Goal: Task Accomplishment & Management: Use online tool/utility

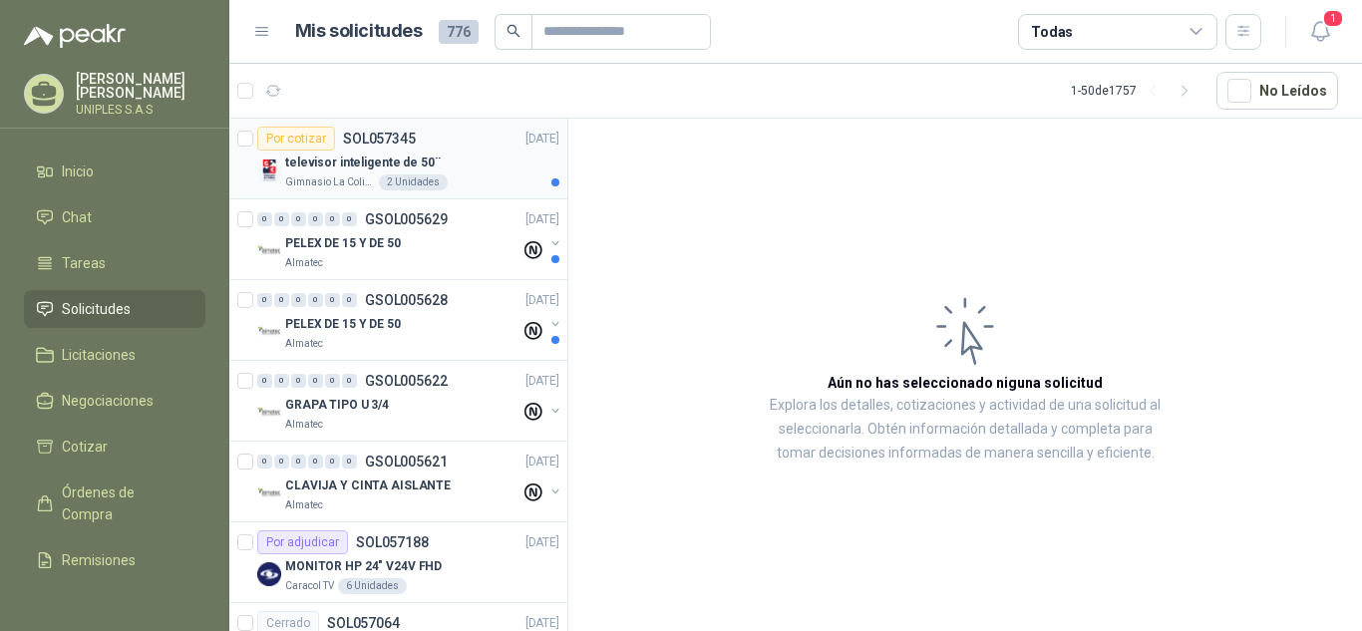
click at [385, 140] on p "SOL057345" at bounding box center [379, 139] width 73 height 14
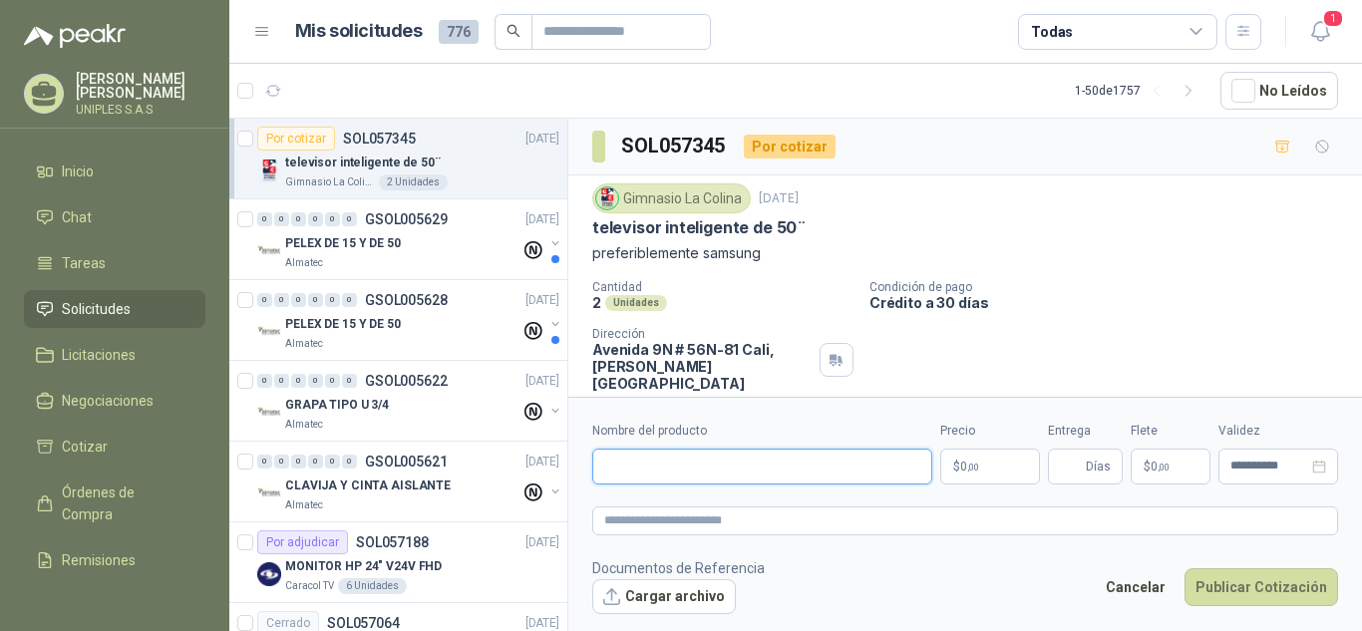
click at [665, 462] on input "Nombre del producto" at bounding box center [762, 467] width 340 height 36
paste input "**********"
click at [900, 464] on input "**********" at bounding box center [762, 467] width 340 height 36
paste input "**********"
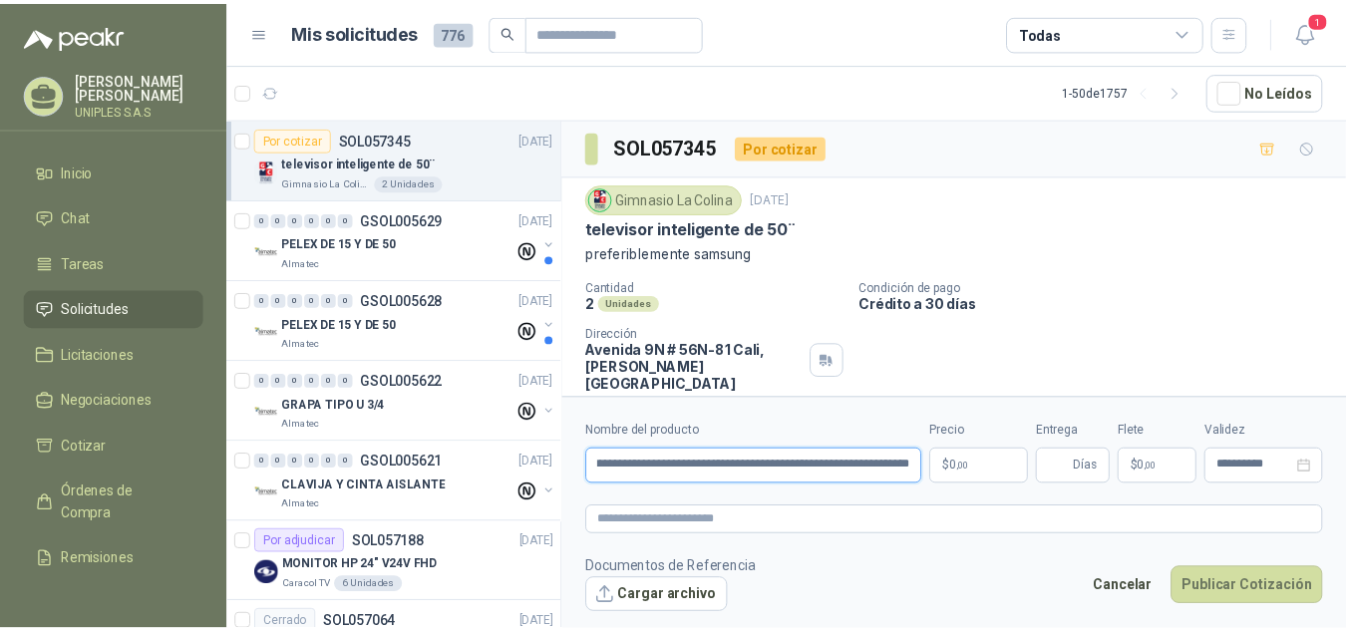
scroll to position [0, 112]
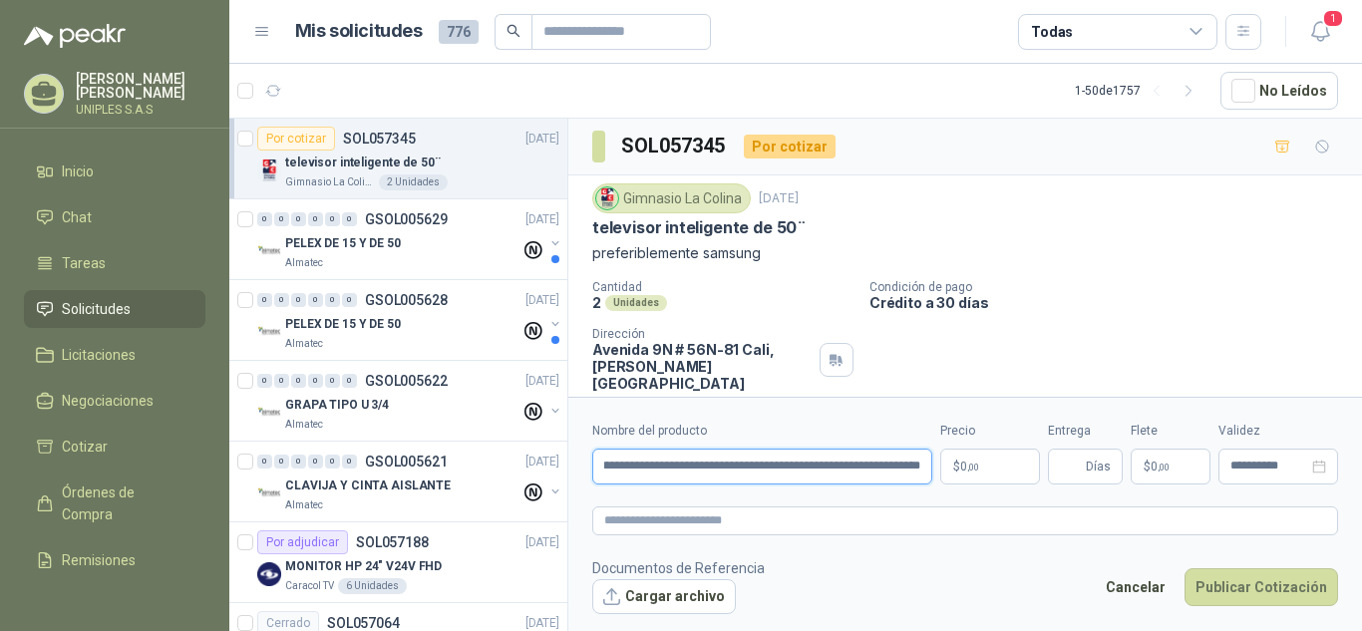
type input "**********"
click at [982, 467] on p "$ 0 ,00" at bounding box center [990, 467] width 100 height 36
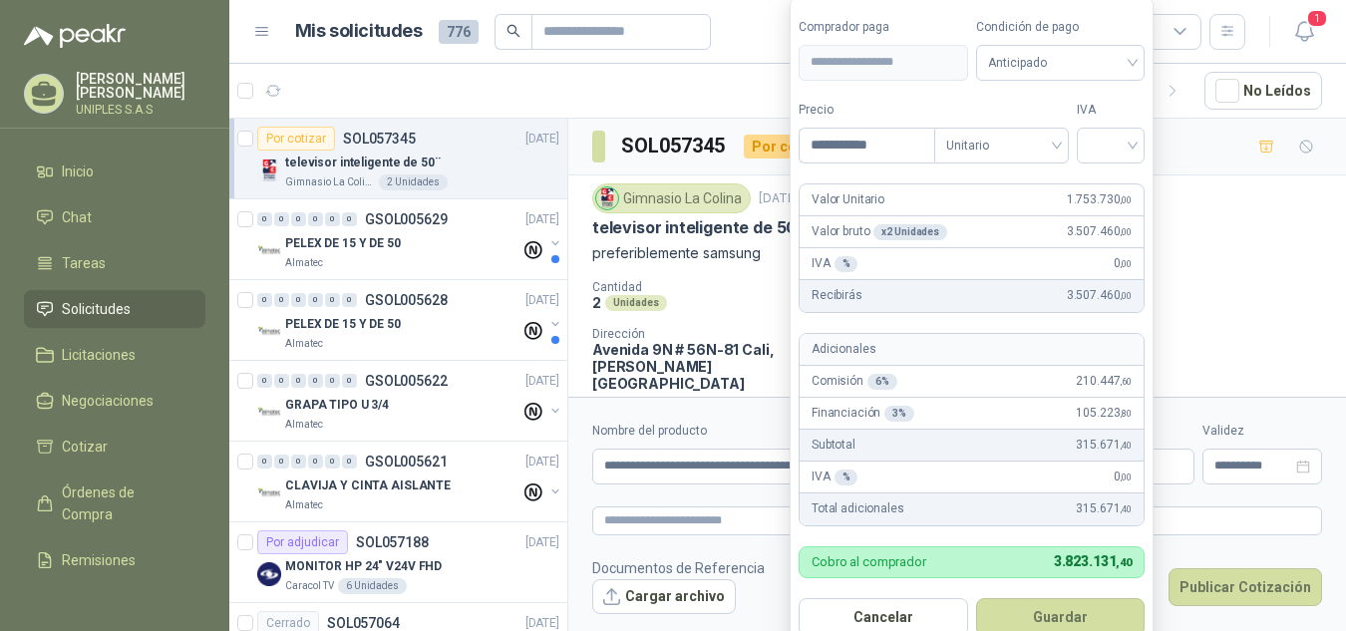
type input "**********"
click at [1142, 150] on div at bounding box center [1111, 146] width 68 height 36
click at [1115, 190] on div "19%" at bounding box center [1115, 186] width 37 height 22
click at [1060, 596] on button "Guardar" at bounding box center [1063, 617] width 171 height 38
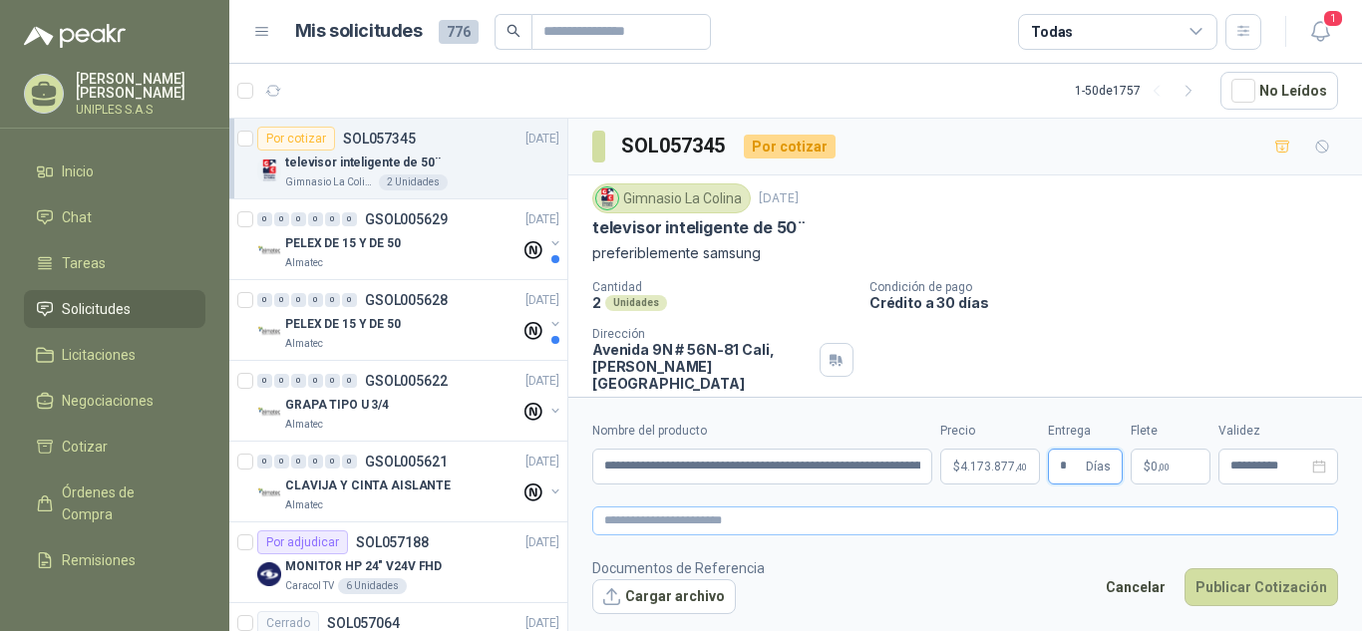
type input "*"
click at [1254, 470] on input "**********" at bounding box center [1269, 466] width 78 height 13
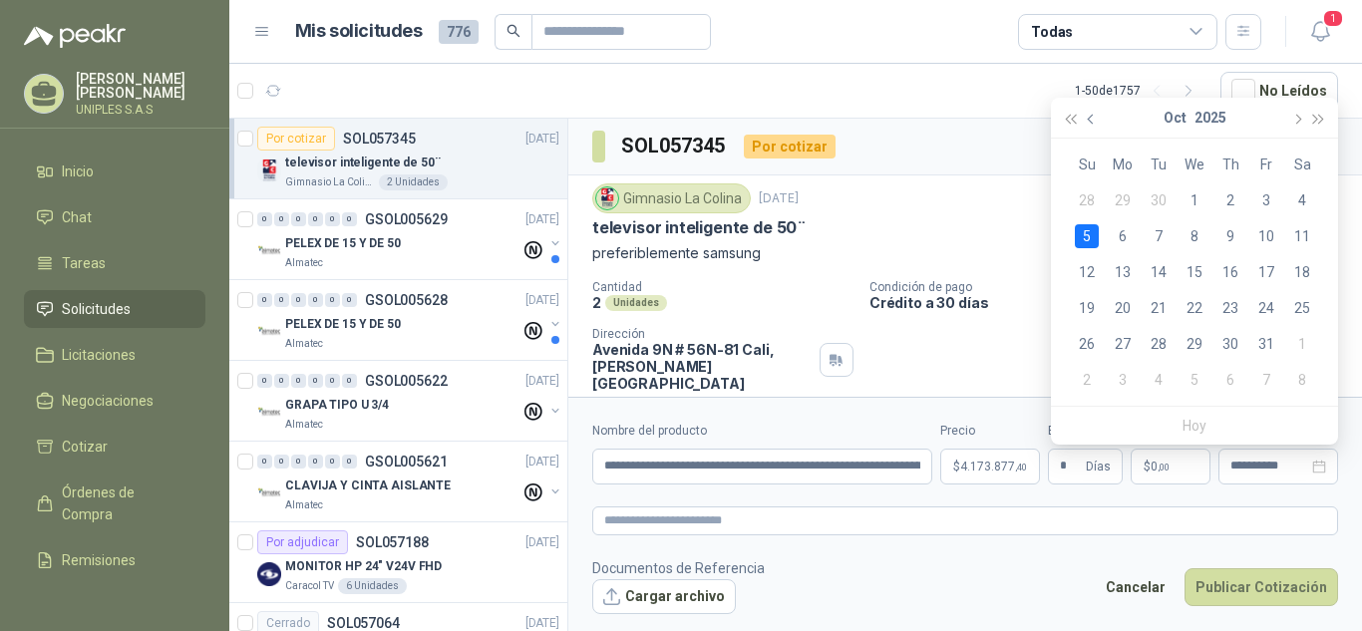
click at [1094, 119] on span "button" at bounding box center [1093, 119] width 10 height 10
click at [1156, 341] on div "30" at bounding box center [1158, 344] width 24 height 24
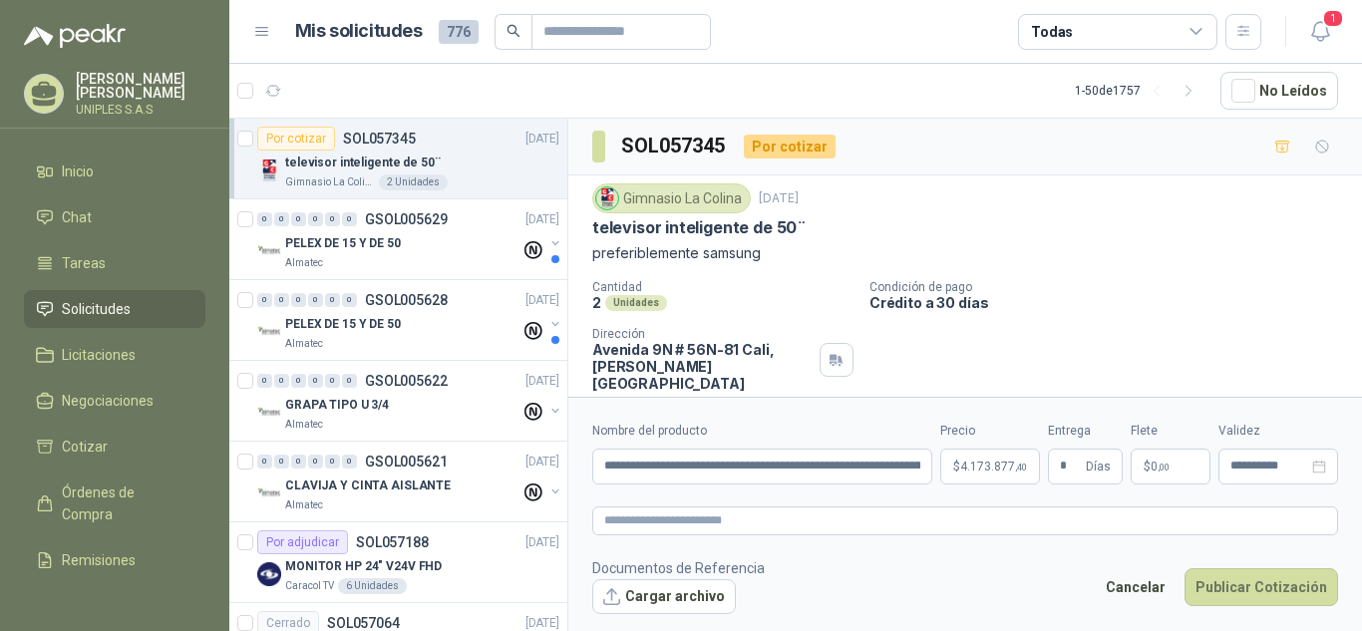
type input "**********"
click at [1285, 584] on button "Publicar Cotización" at bounding box center [1261, 587] width 154 height 38
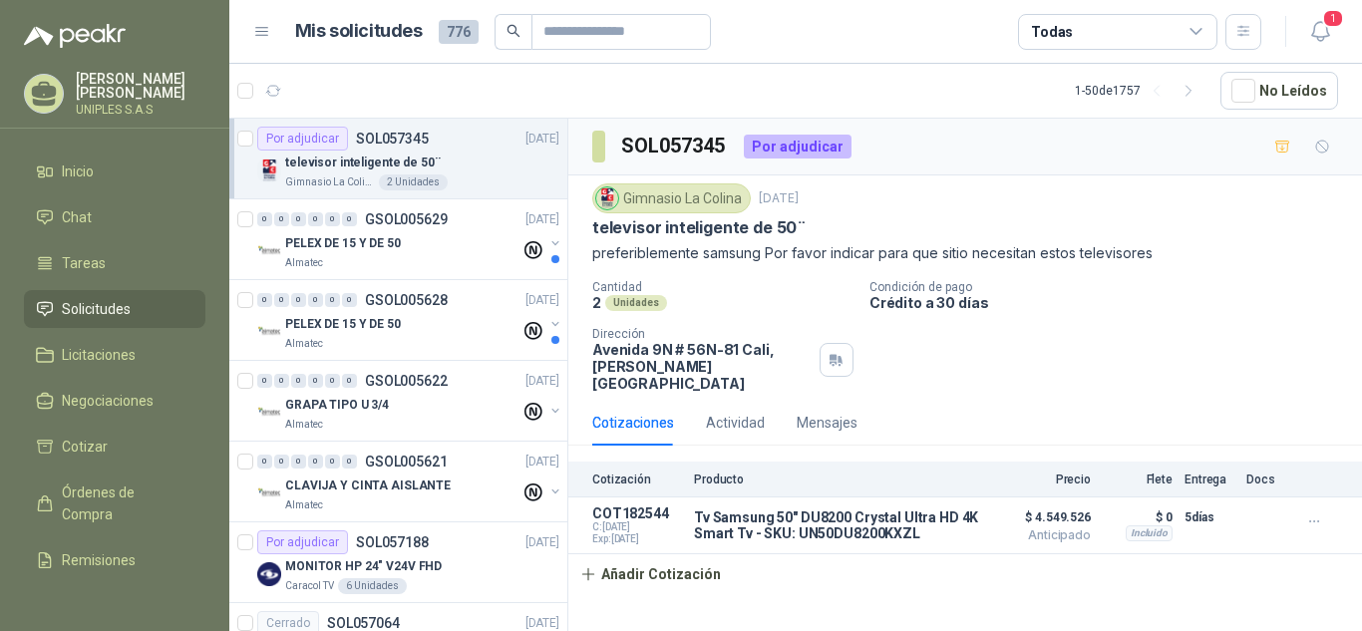
click at [1193, 35] on icon at bounding box center [1196, 32] width 18 height 18
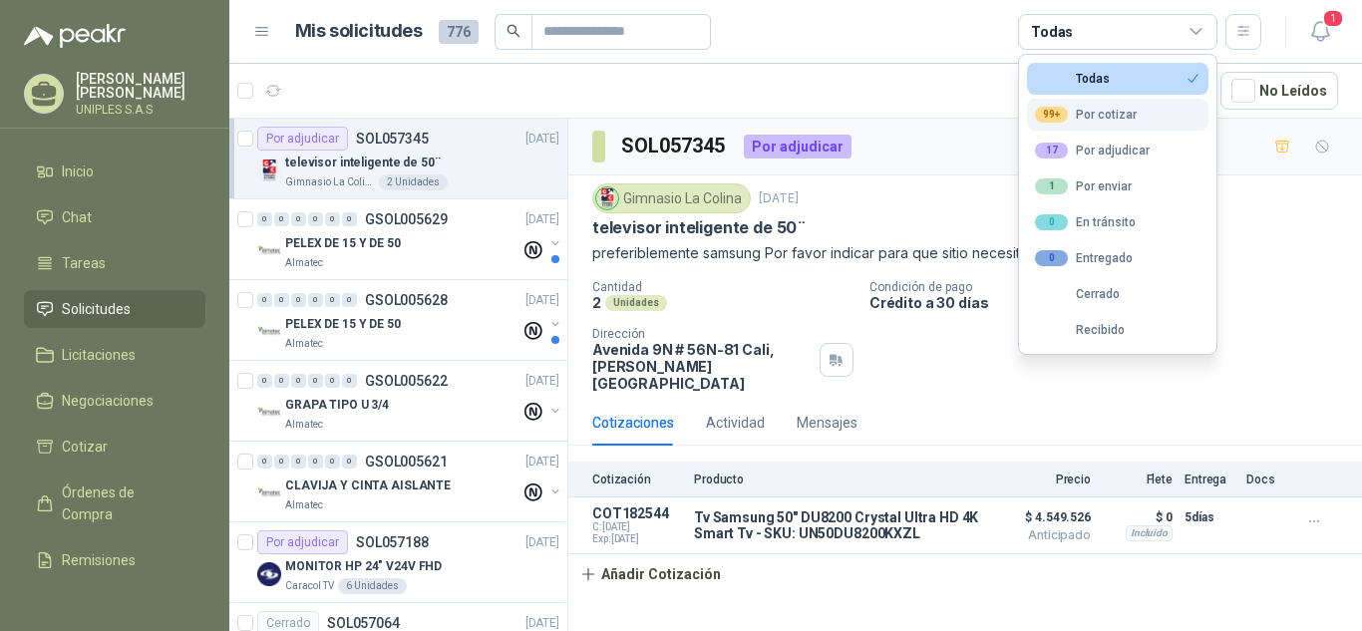
click at [1098, 114] on div "99+ Por cotizar" at bounding box center [1086, 115] width 102 height 16
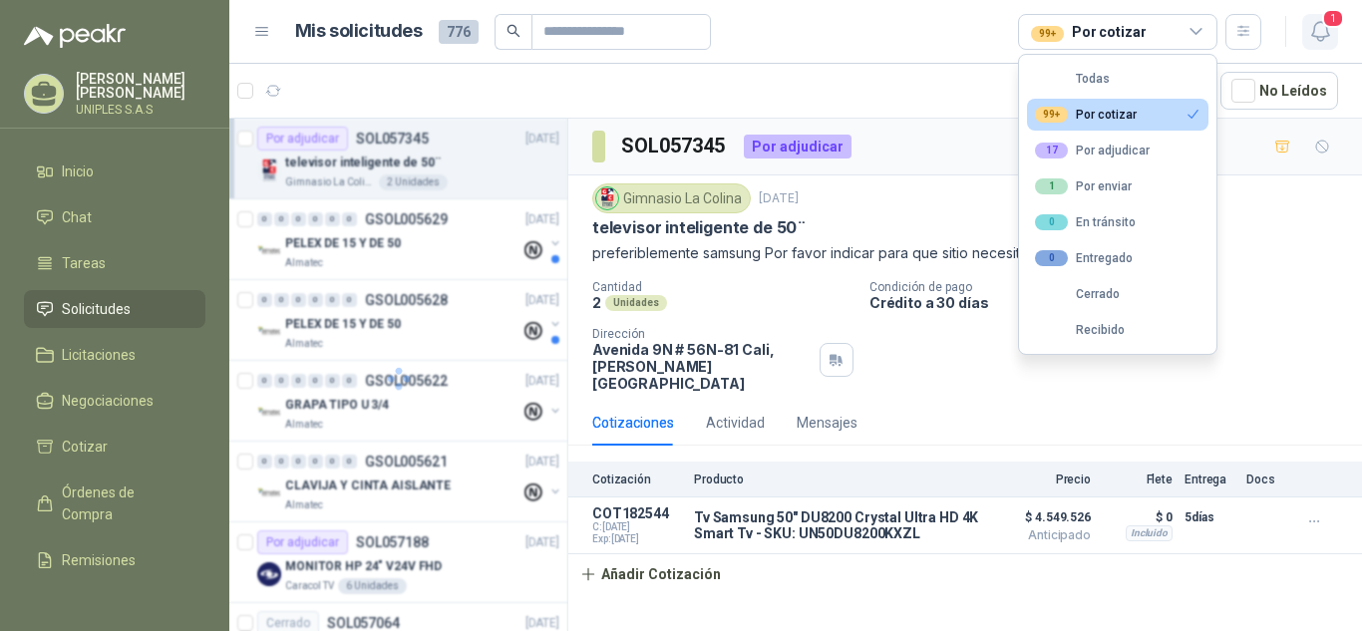
click at [1325, 33] on icon "button" at bounding box center [1320, 31] width 25 height 25
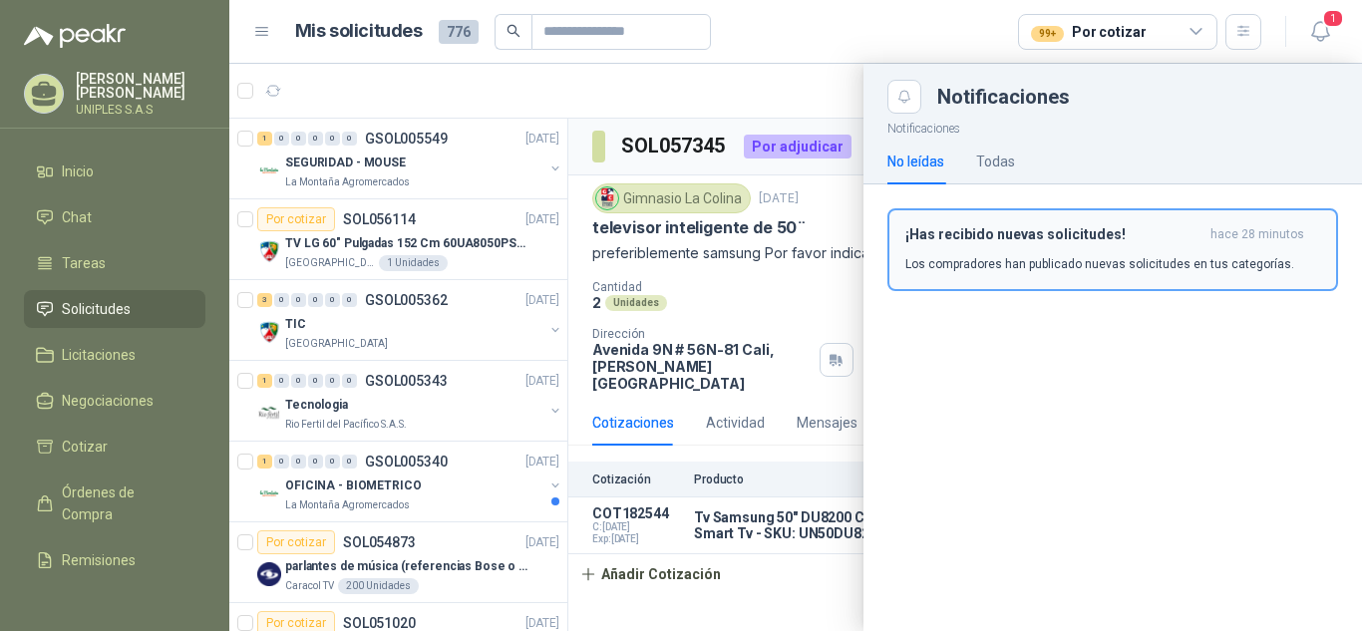
click at [1084, 226] on h3 "¡Has recibido nuevas solicitudes!" at bounding box center [1053, 234] width 297 height 17
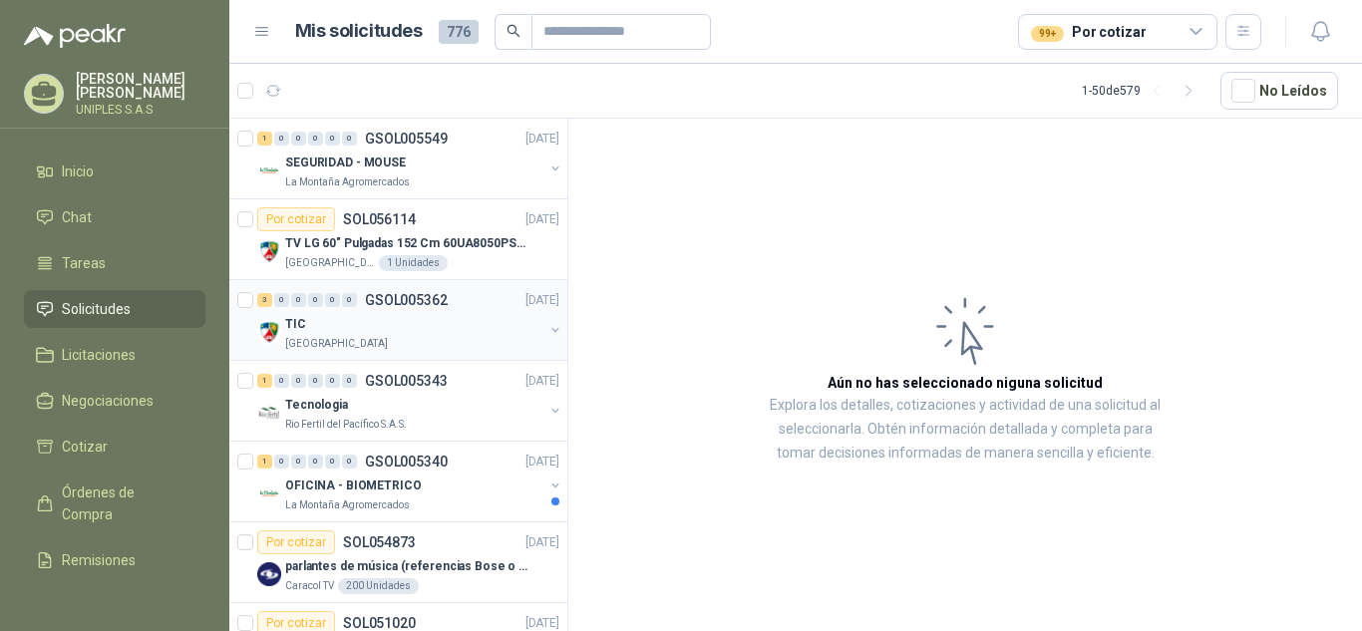
click at [390, 300] on p "GSOL005362" at bounding box center [406, 300] width 83 height 14
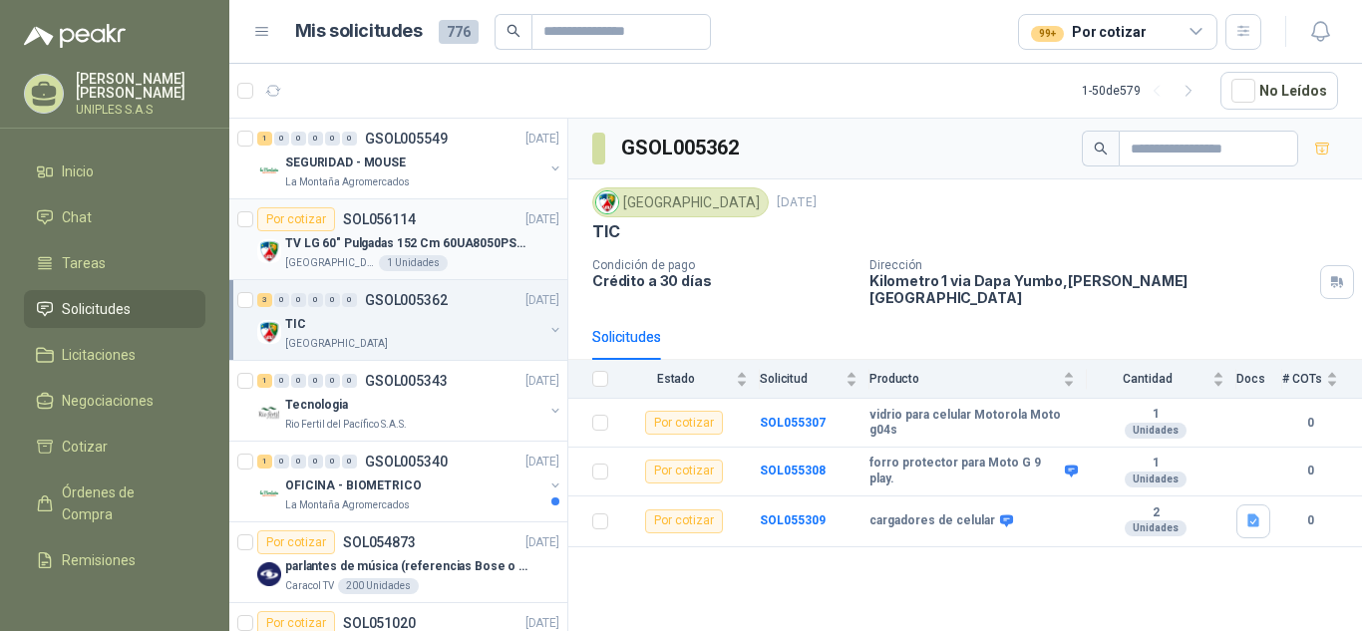
click at [387, 214] on p "SOL056114" at bounding box center [379, 219] width 73 height 14
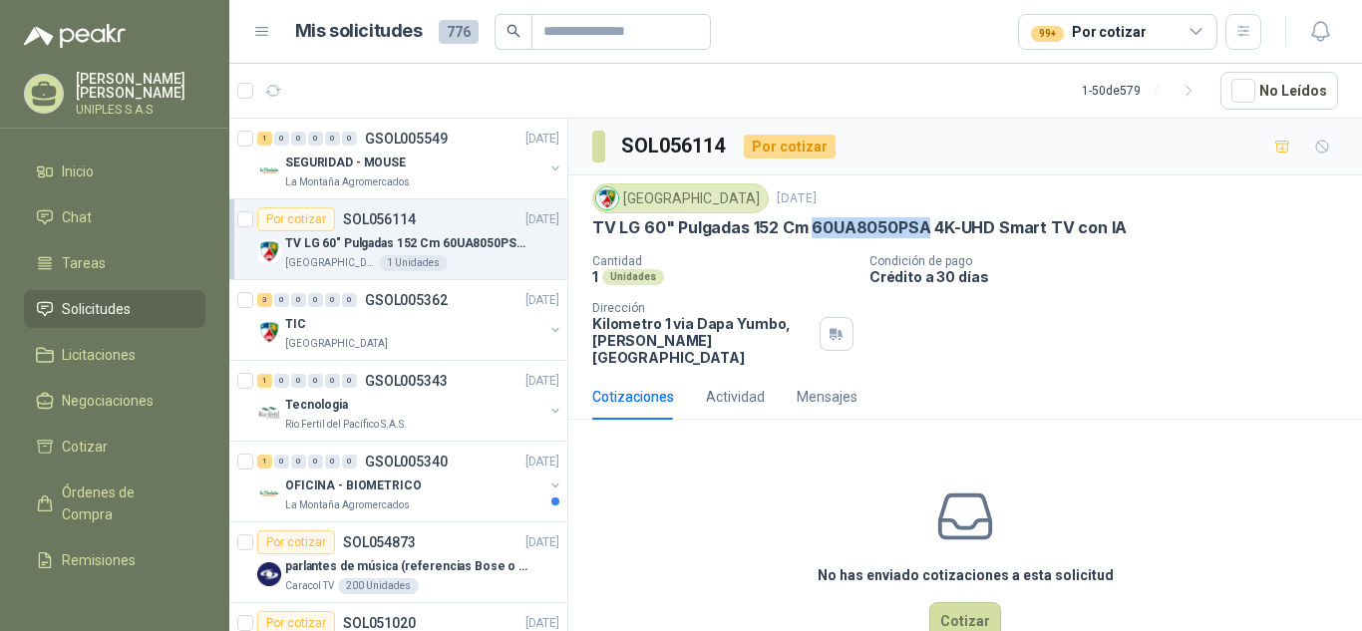
drag, startPoint x: 809, startPoint y: 229, endPoint x: 923, endPoint y: 226, distance: 113.7
click at [923, 226] on p "TV LG 60" Pulgadas 152 Cm 60UA8050PSA 4K-UHD Smart TV con IA" at bounding box center [859, 227] width 534 height 21
copy p "60UA8050PSA"
click at [407, 455] on p "GSOL005340" at bounding box center [406, 462] width 83 height 14
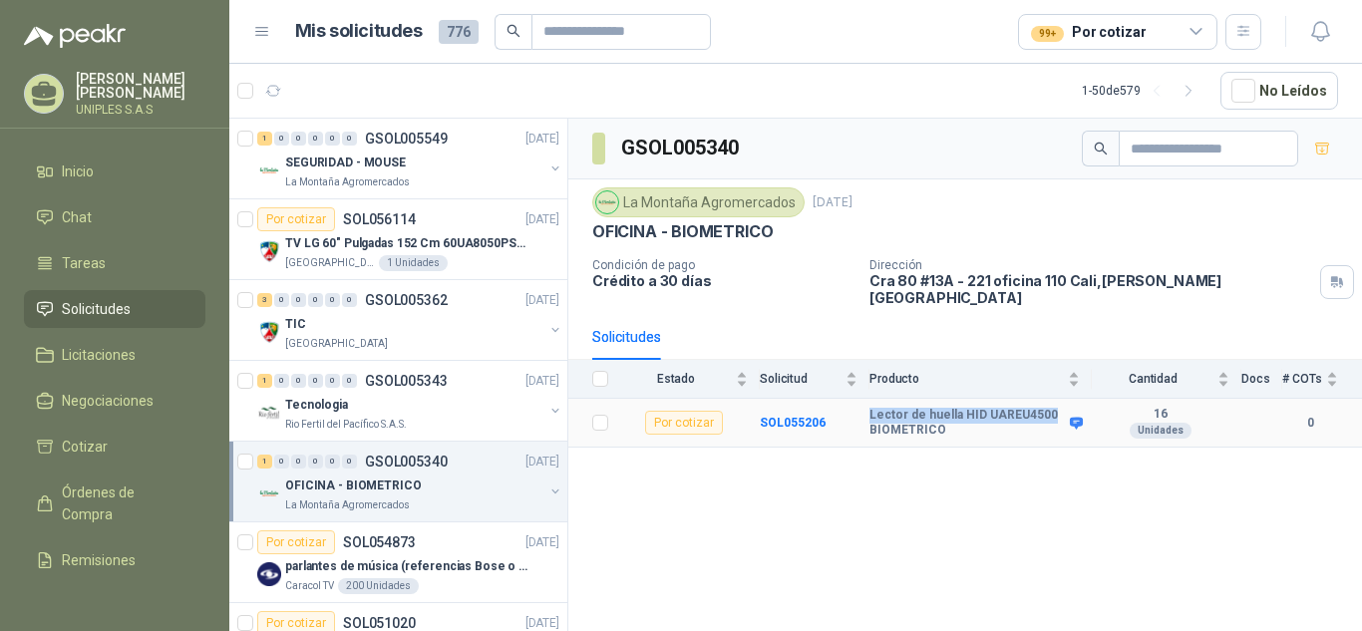
drag, startPoint x: 1047, startPoint y: 403, endPoint x: 864, endPoint y: 403, distance: 182.4
click at [864, 403] on tr "Por cotizar SOL055206 Lector de huella HID UAREU4500 BIOMETRICO 16 Unidades 0" at bounding box center [964, 423] width 793 height 49
copy tr "Lector de huella HID UAREU4500"
click at [1040, 460] on div "GSOL005340 [GEOGRAPHIC_DATA] [DATE] OFICINA - BIOMETRICO Condición de pago Créd…" at bounding box center [964, 378] width 793 height 519
drag, startPoint x: 1048, startPoint y: 399, endPoint x: 854, endPoint y: 402, distance: 193.4
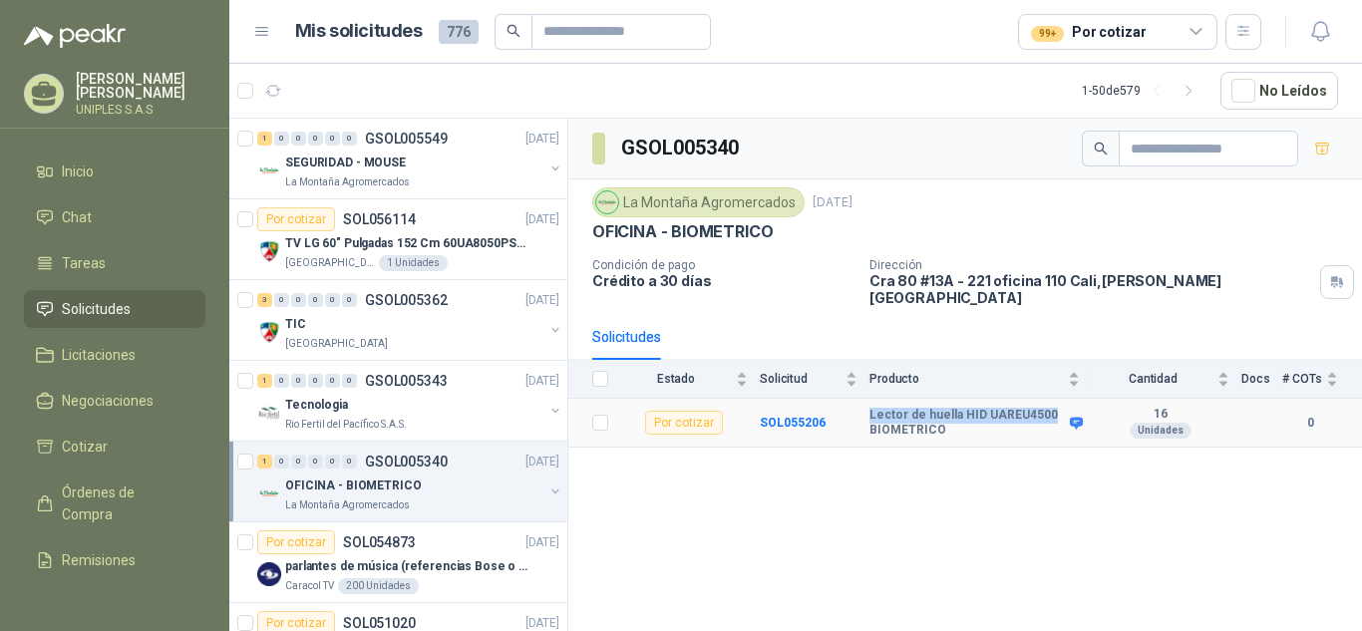
click at [854, 402] on tr "Por cotizar SOL055206 Lector de huella HID UAREU4500 BIOMETRICO 16 Unidades 0" at bounding box center [964, 423] width 793 height 49
copy tr "Lector de huella HID UAREU4500"
click at [689, 411] on div "Por cotizar" at bounding box center [684, 423] width 78 height 24
click at [779, 416] on b "SOL055206" at bounding box center [793, 423] width 66 height 14
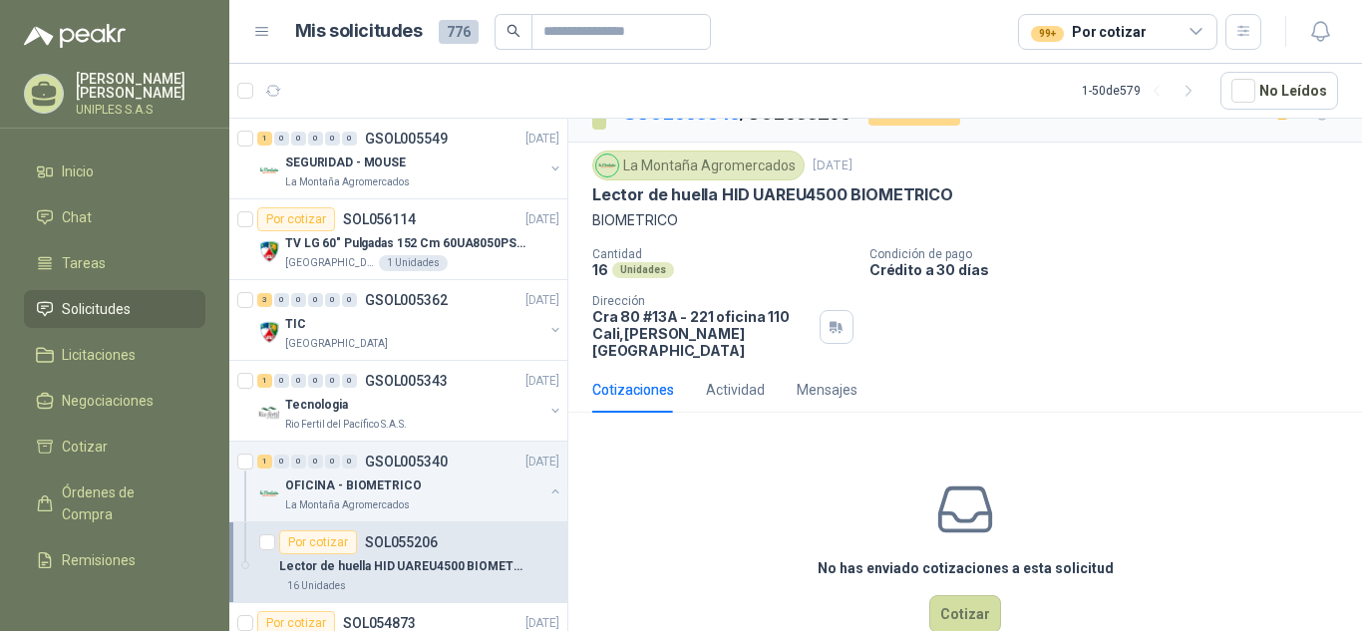
scroll to position [62, 0]
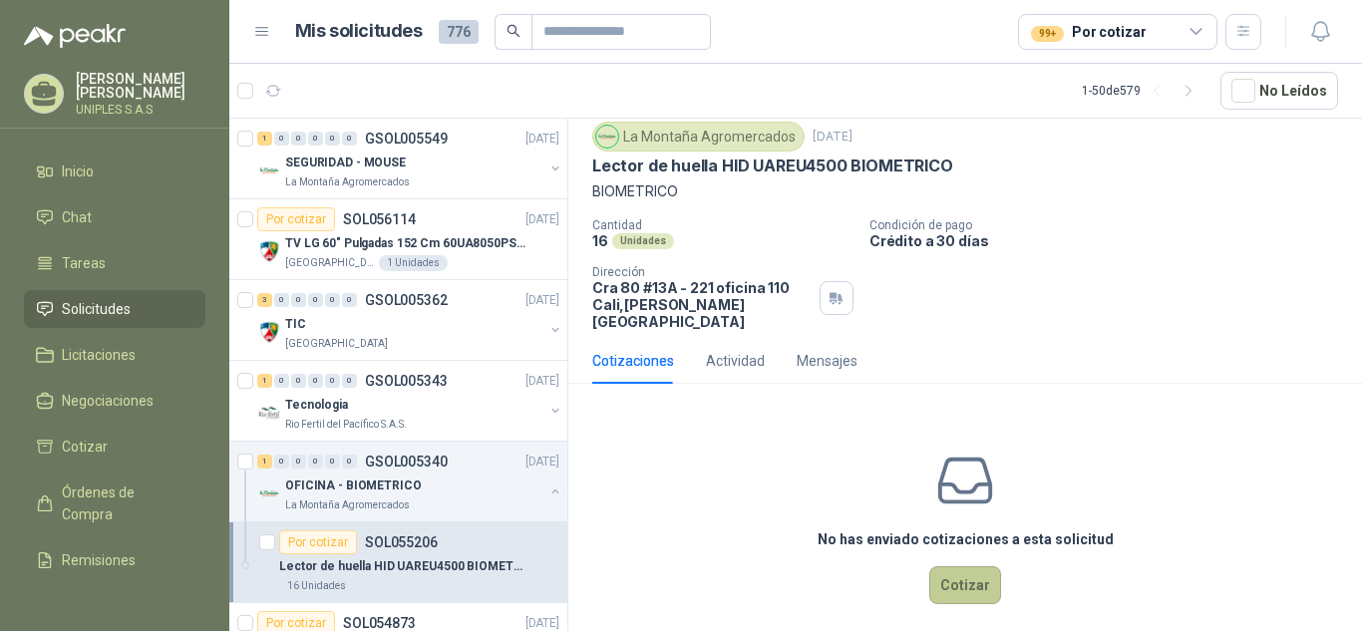
click at [964, 567] on button "Cotizar" at bounding box center [965, 585] width 72 height 38
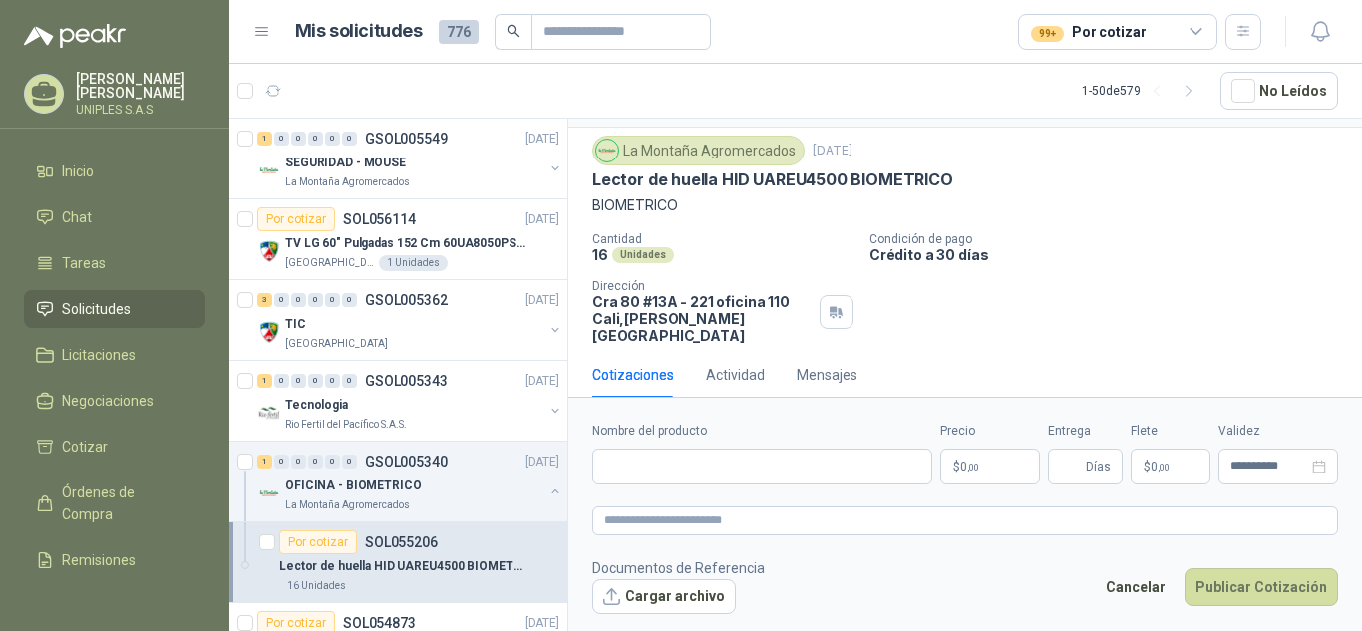
scroll to position [48, 0]
click at [37, 91] on icon at bounding box center [44, 90] width 25 height 17
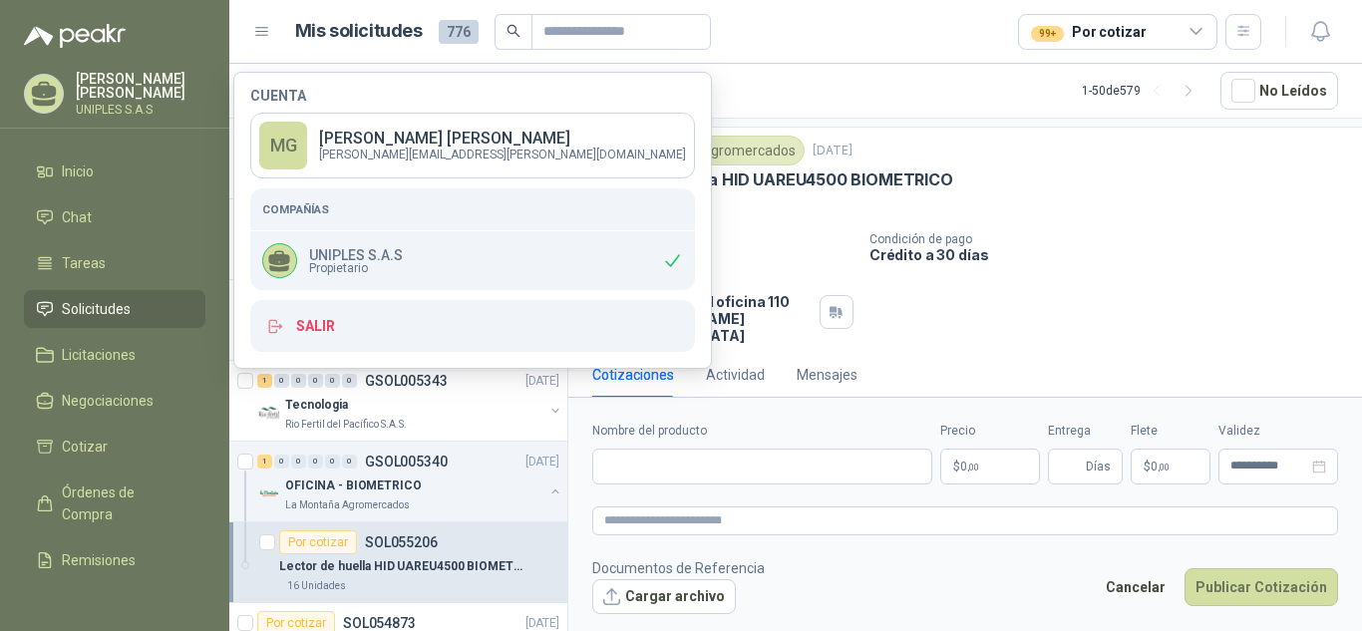
click at [1207, 218] on div "La Montaña Agromercados [DATE] Lector de huella HID UAREU4500 BIOMETRICO BIOMET…" at bounding box center [965, 240] width 746 height 208
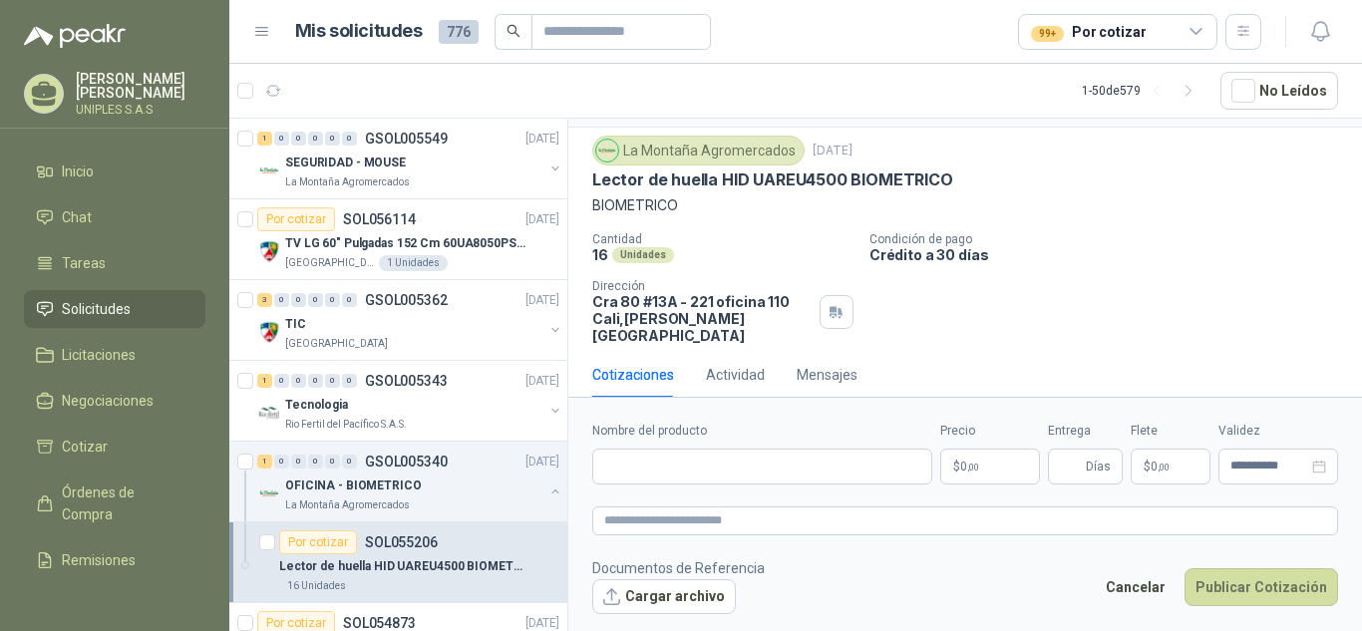
click at [94, 305] on span "Solicitudes" at bounding box center [96, 309] width 69 height 22
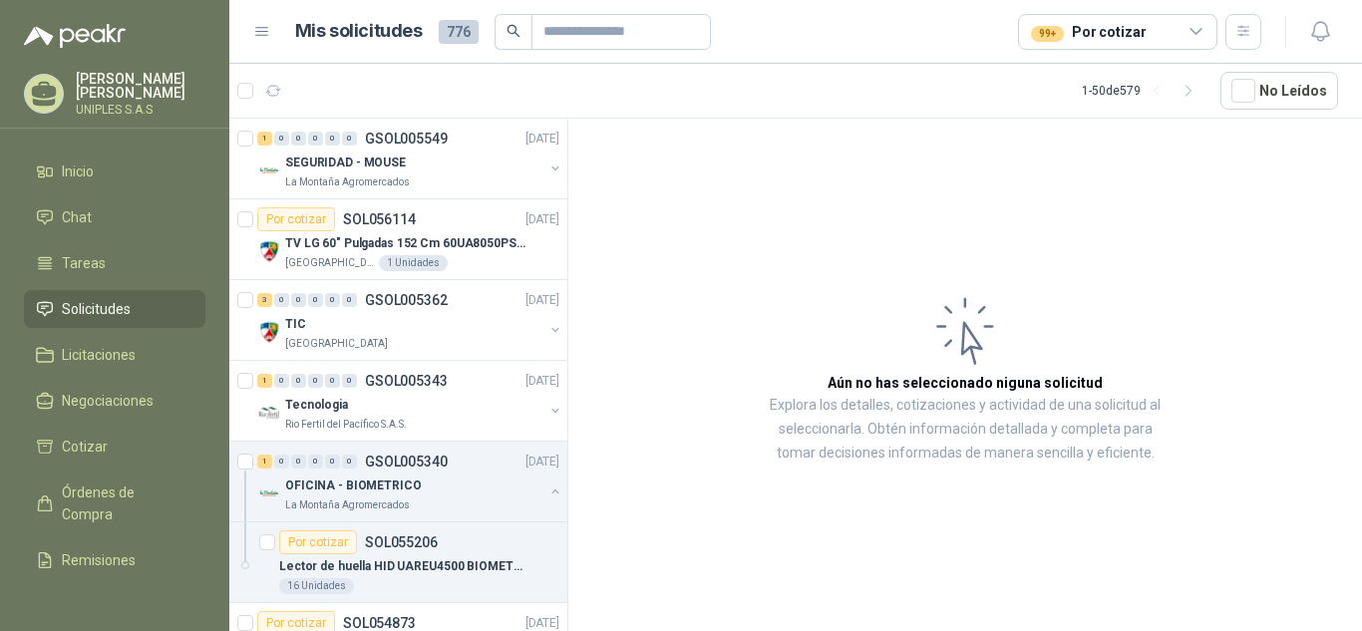
click at [103, 298] on span "Solicitudes" at bounding box center [96, 309] width 69 height 22
